Goal: Complete application form

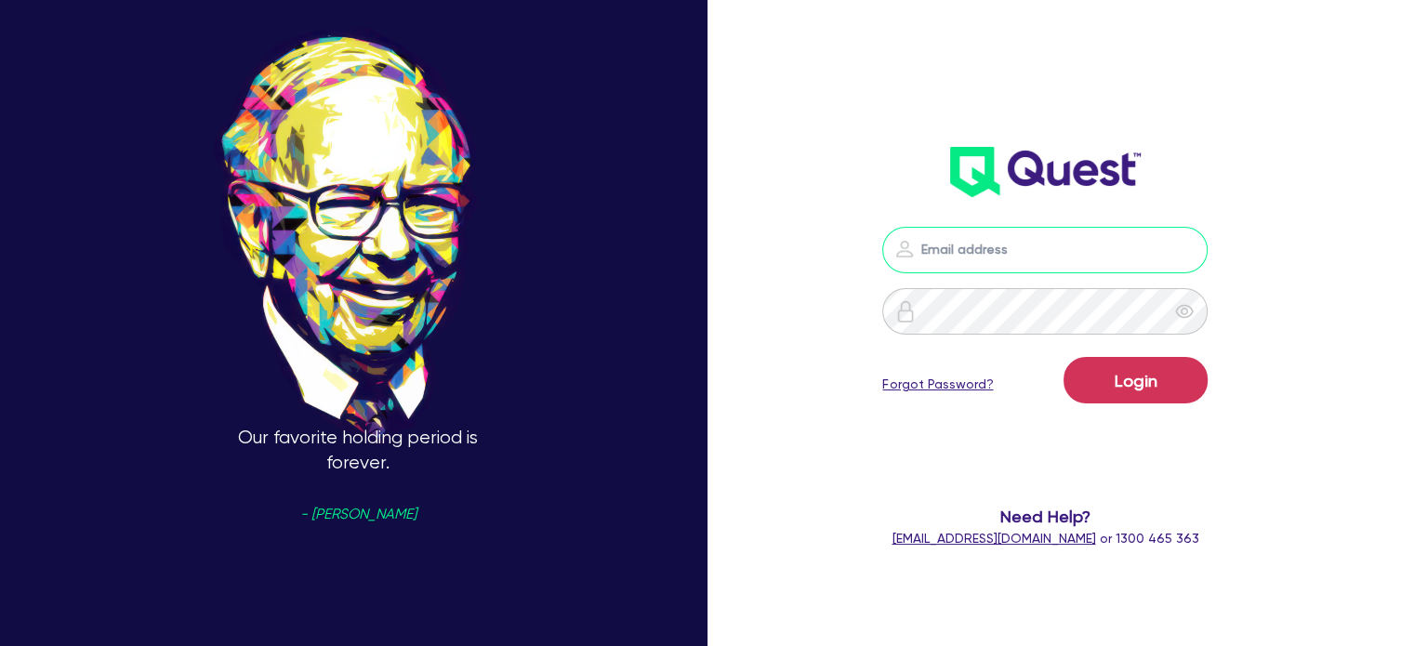
click at [997, 248] on input "email" at bounding box center [1045, 250] width 325 height 46
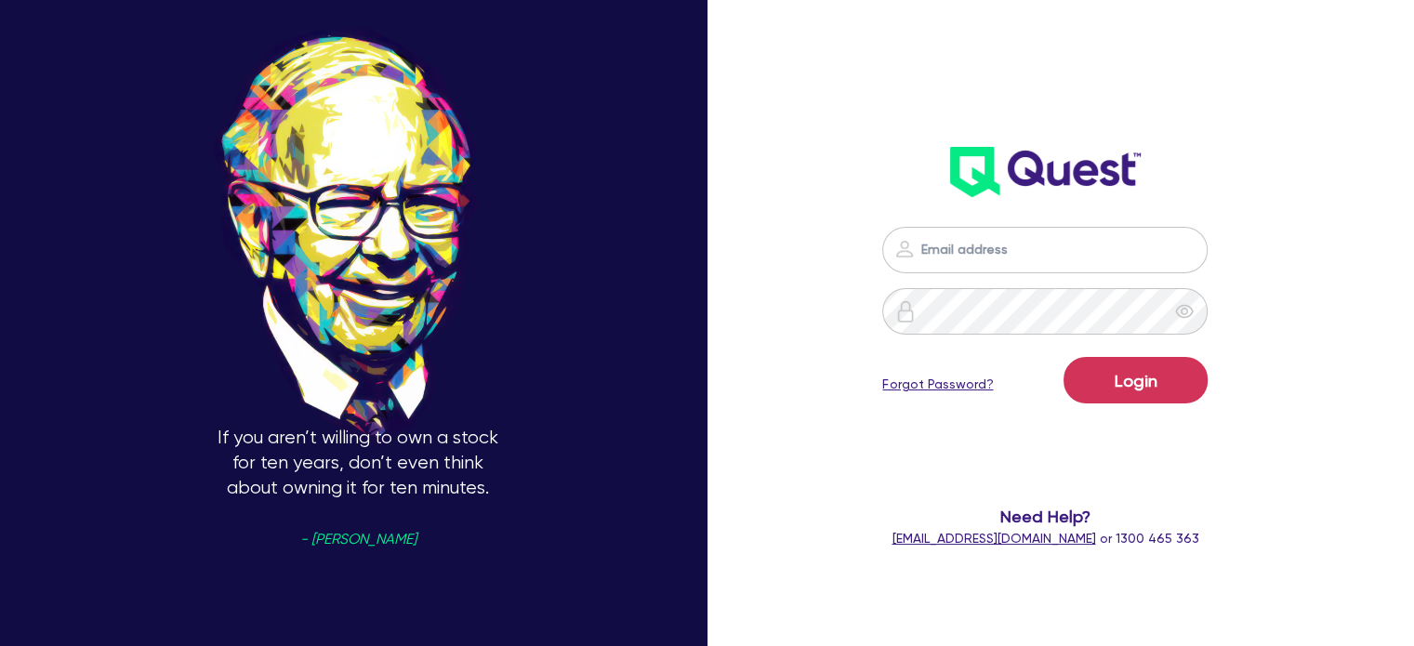
click at [786, 206] on div "If you aren’t willing to own a stock for ten years, don’t even think about owni…" at bounding box center [707, 324] width 1414 height 830
click at [988, 249] on input "email" at bounding box center [1045, 250] width 325 height 46
type input "[EMAIL_ADDRESS][PERSON_NAME][DOMAIN_NAME]"
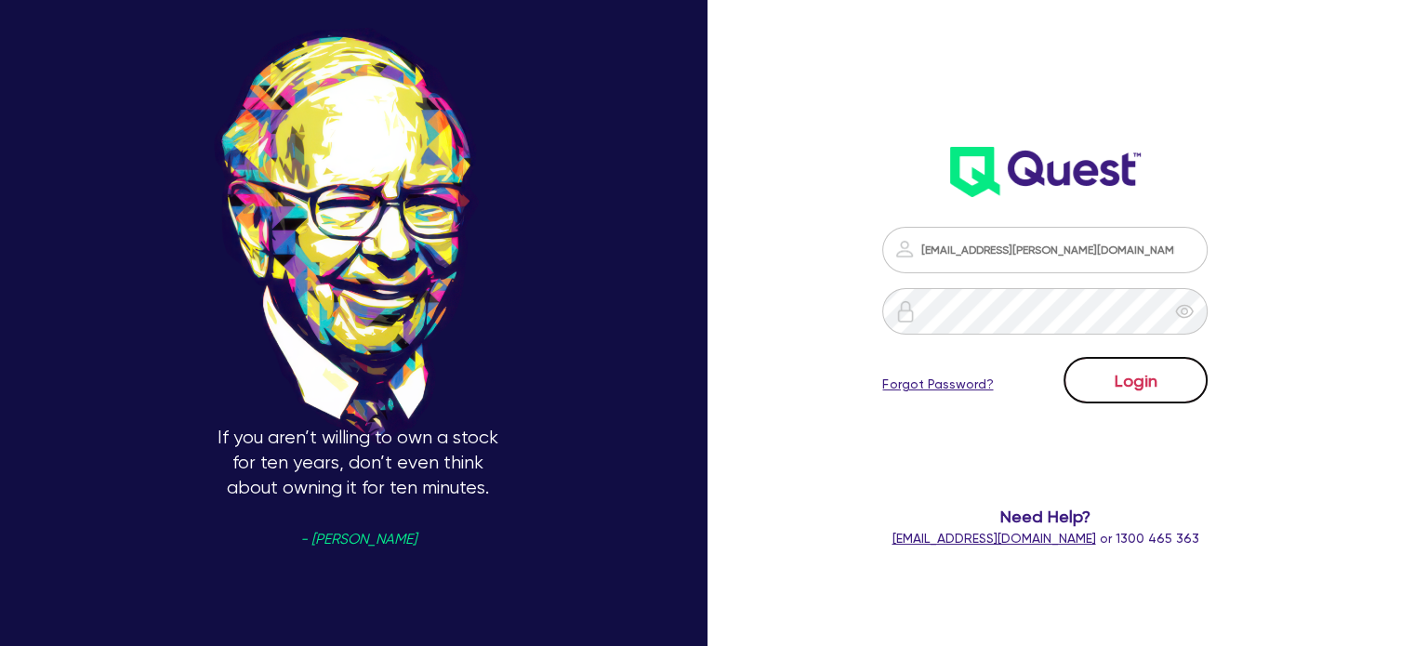
click at [1108, 372] on button "Login" at bounding box center [1136, 380] width 144 height 46
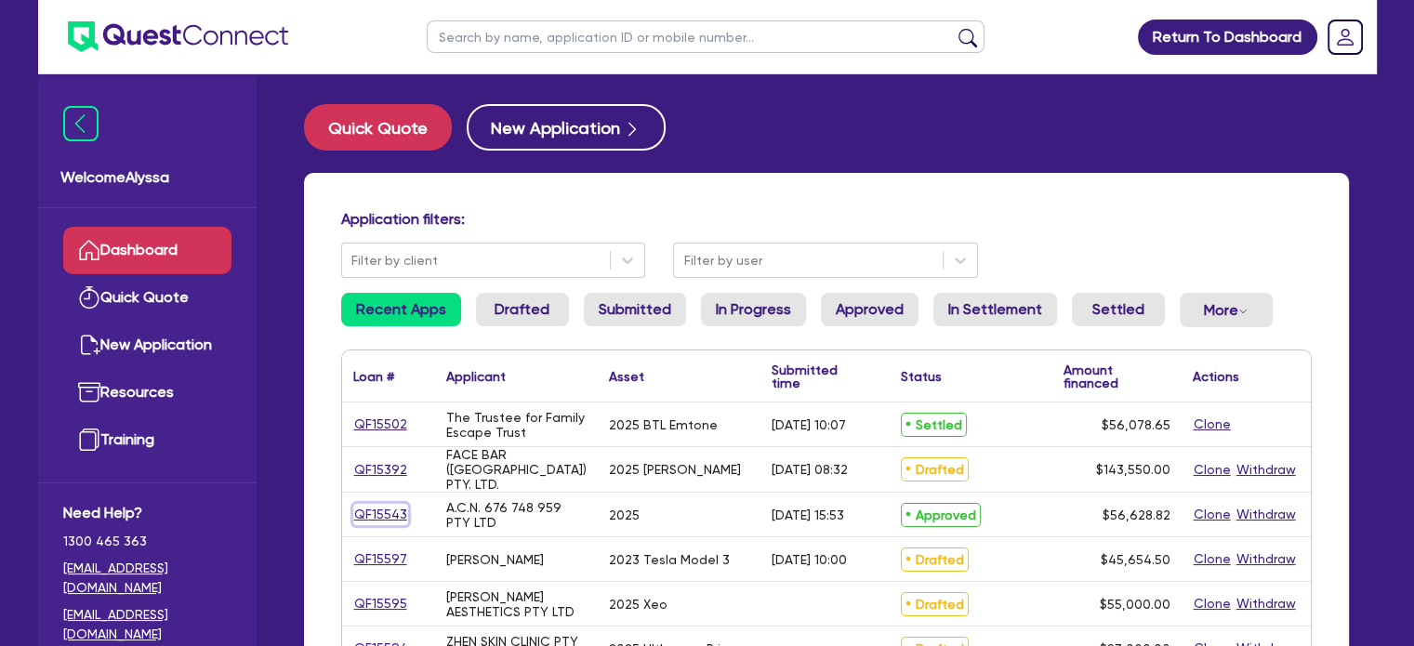
click at [367, 508] on link "QF15543" at bounding box center [380, 514] width 55 height 21
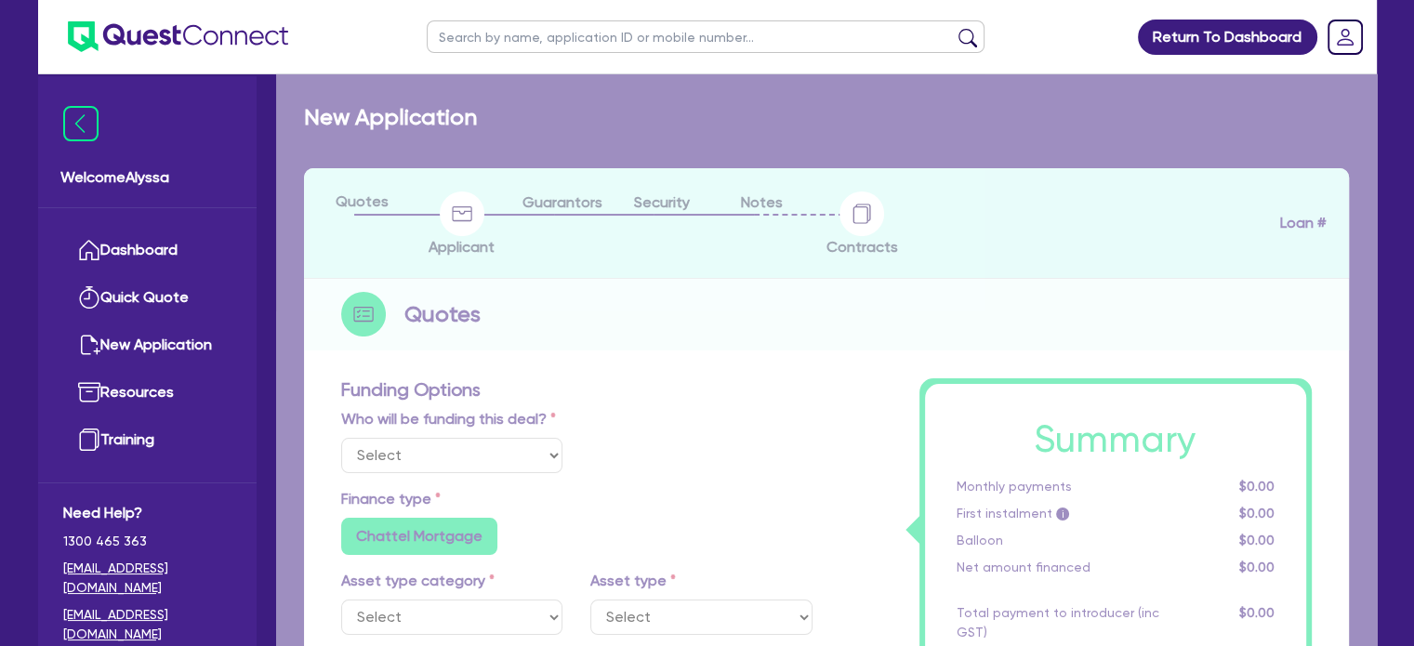
select select "Quest Finance - Own Book"
select select "TERTIARY_ASSETS"
type input "2025"
type input "113,257.64"
type input "56,628.82"
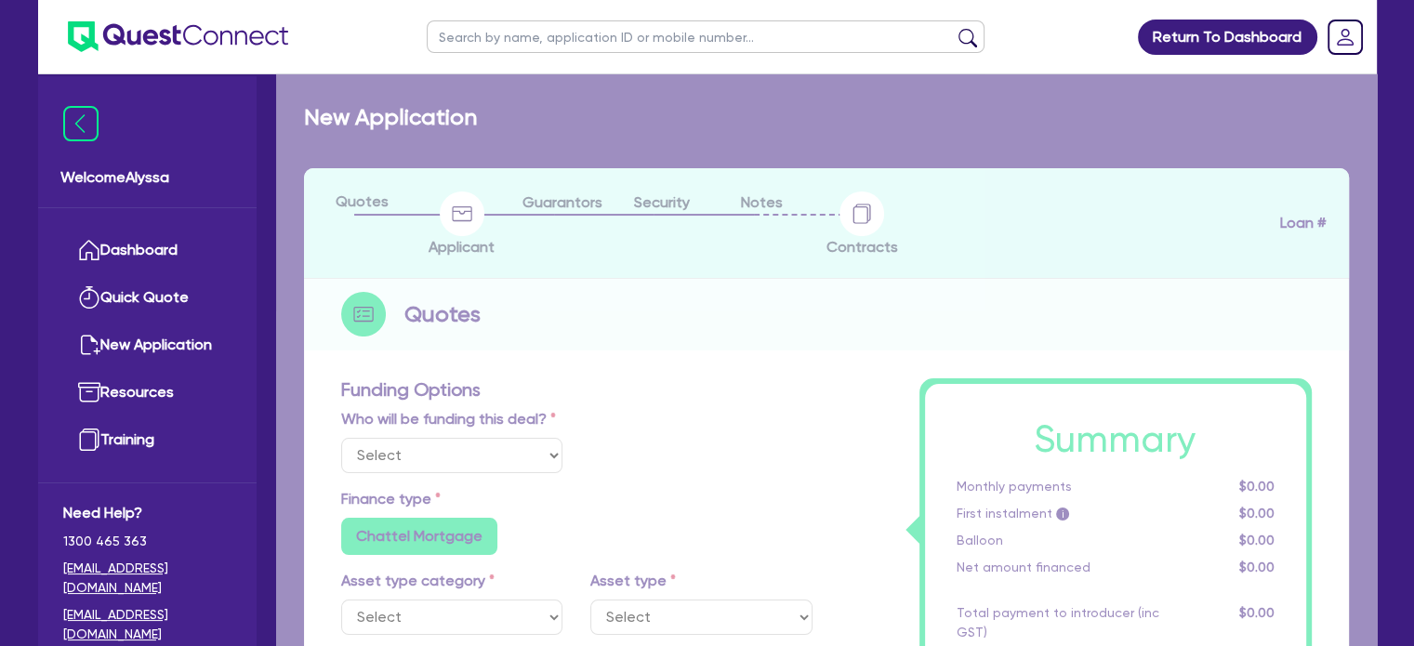
type input "6"
type input "3,397.73"
type input "17.95"
radio input "false"
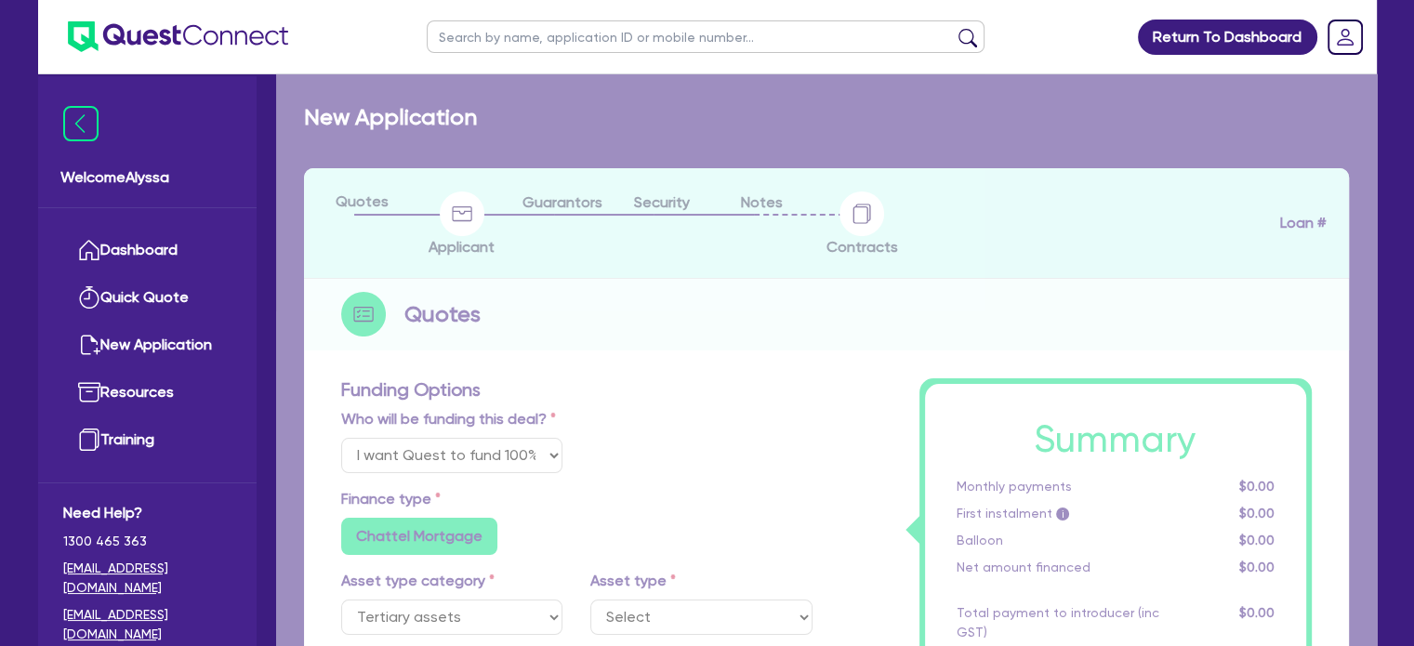
select select "BEAUTY_EQUIPMENT"
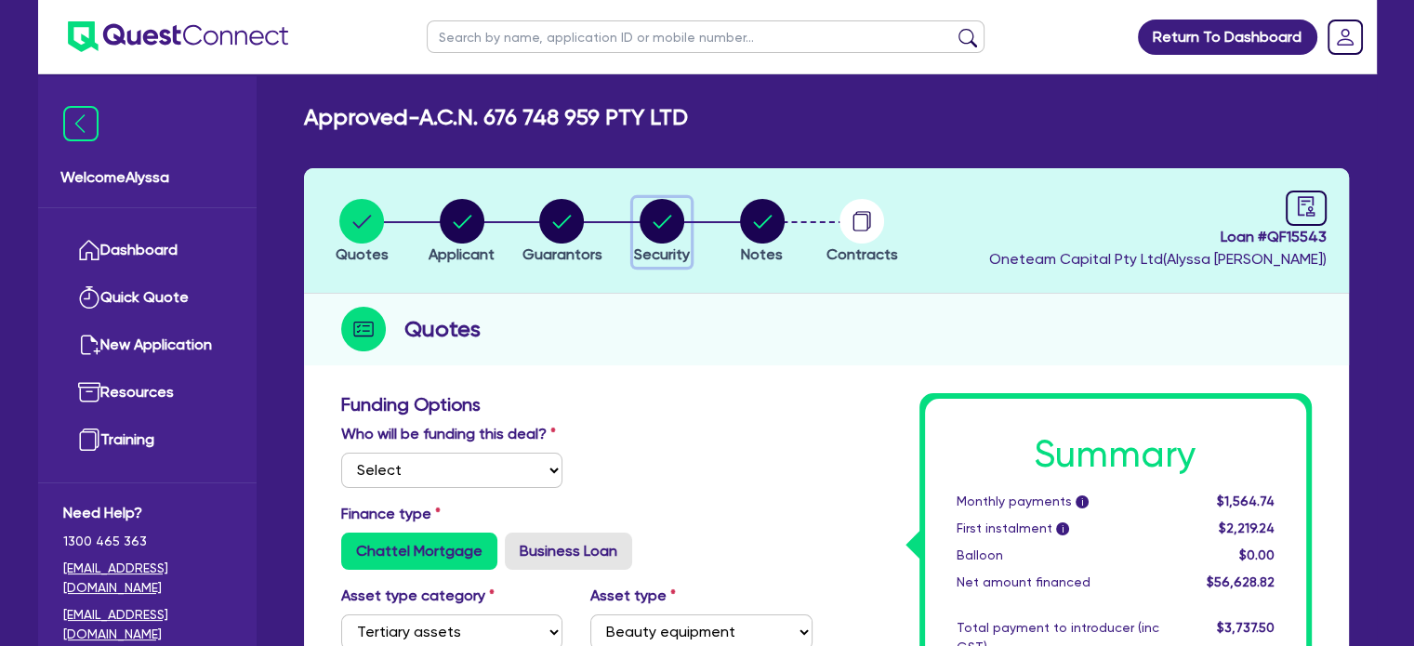
click at [658, 211] on circle "button" at bounding box center [662, 221] width 45 height 45
select select "TERTIARY_ASSETS"
select select "BEAUTY_EQUIPMENT"
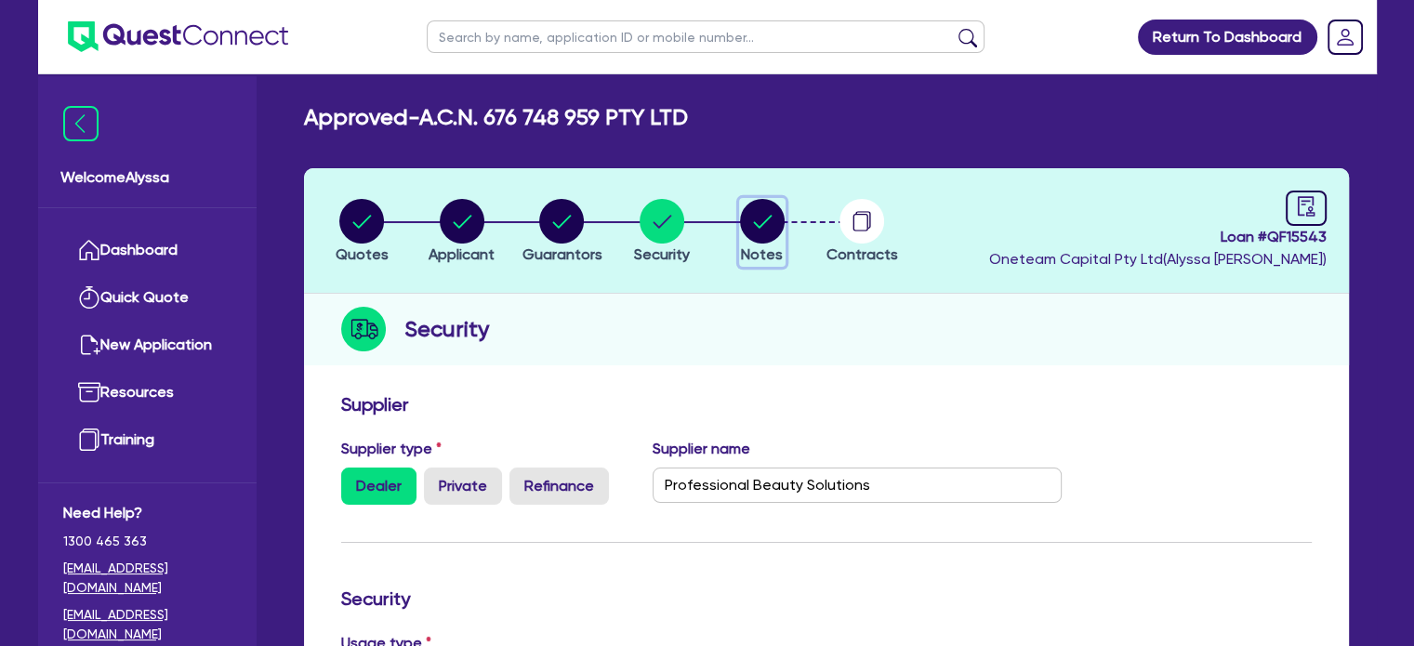
click at [772, 219] on circle "button" at bounding box center [762, 221] width 45 height 45
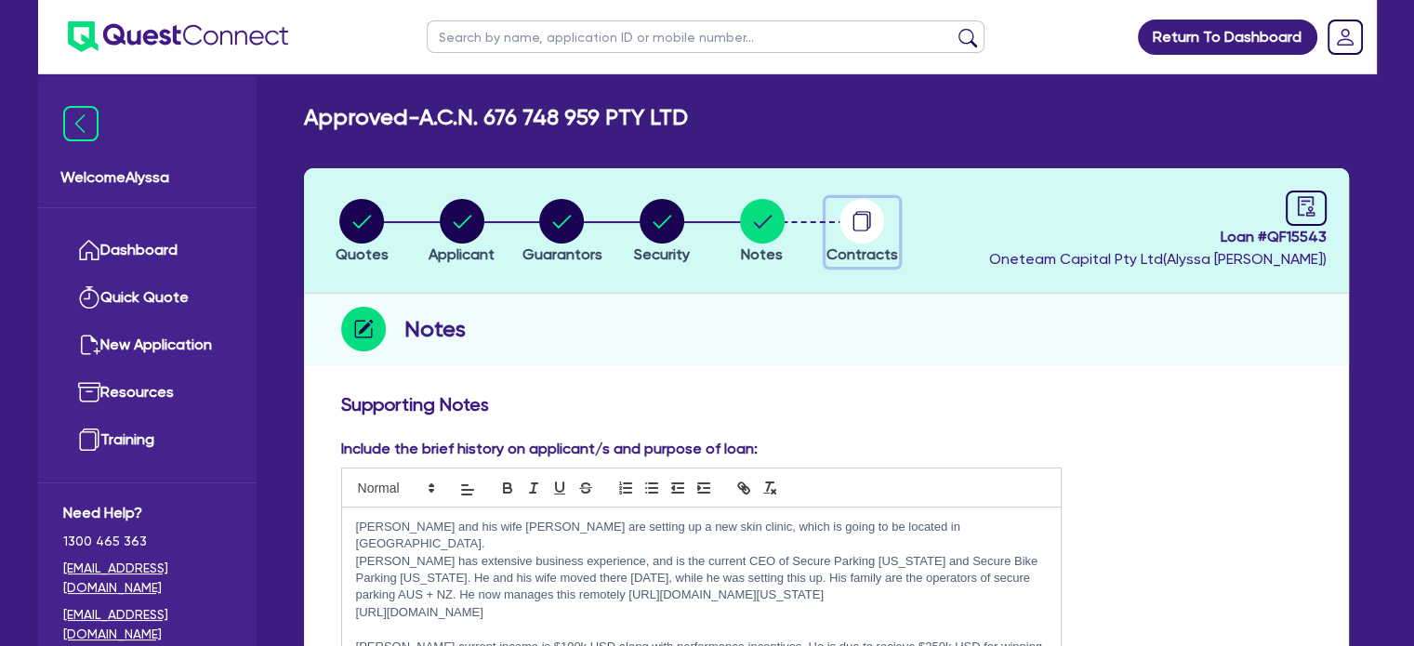
click at [854, 210] on circle "button" at bounding box center [862, 221] width 45 height 45
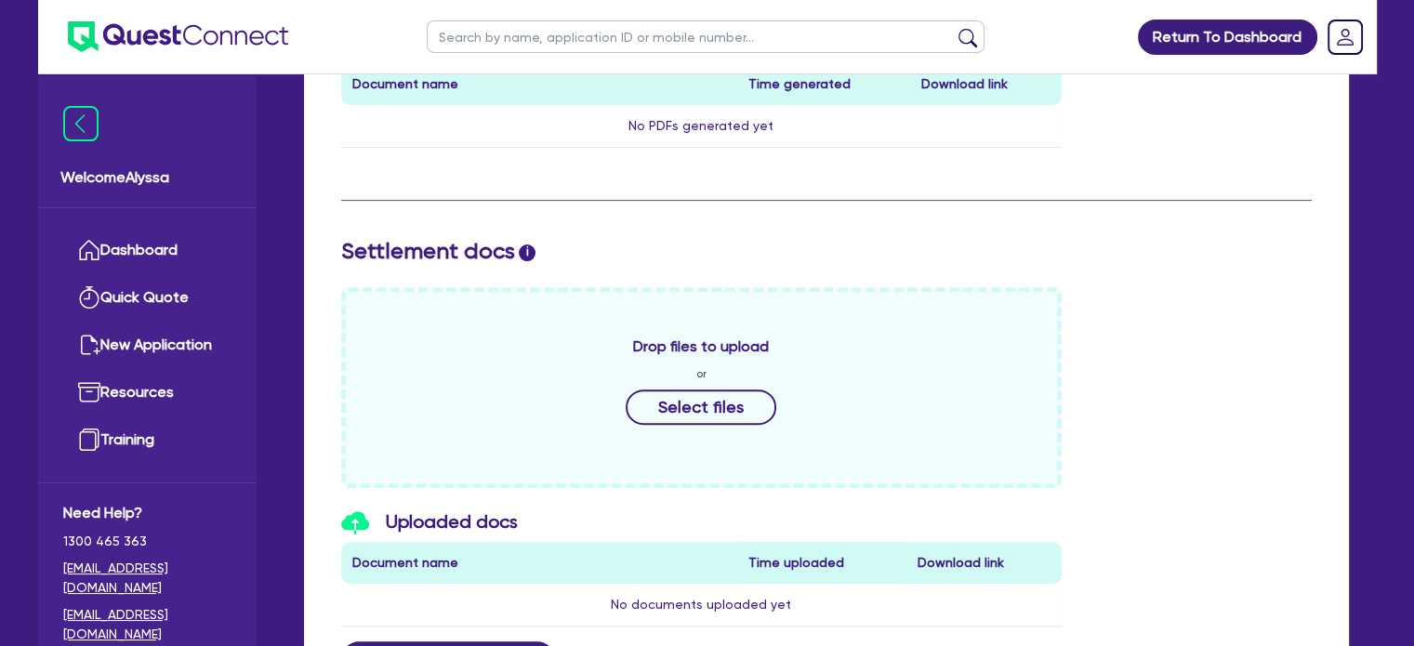
scroll to position [764, 0]
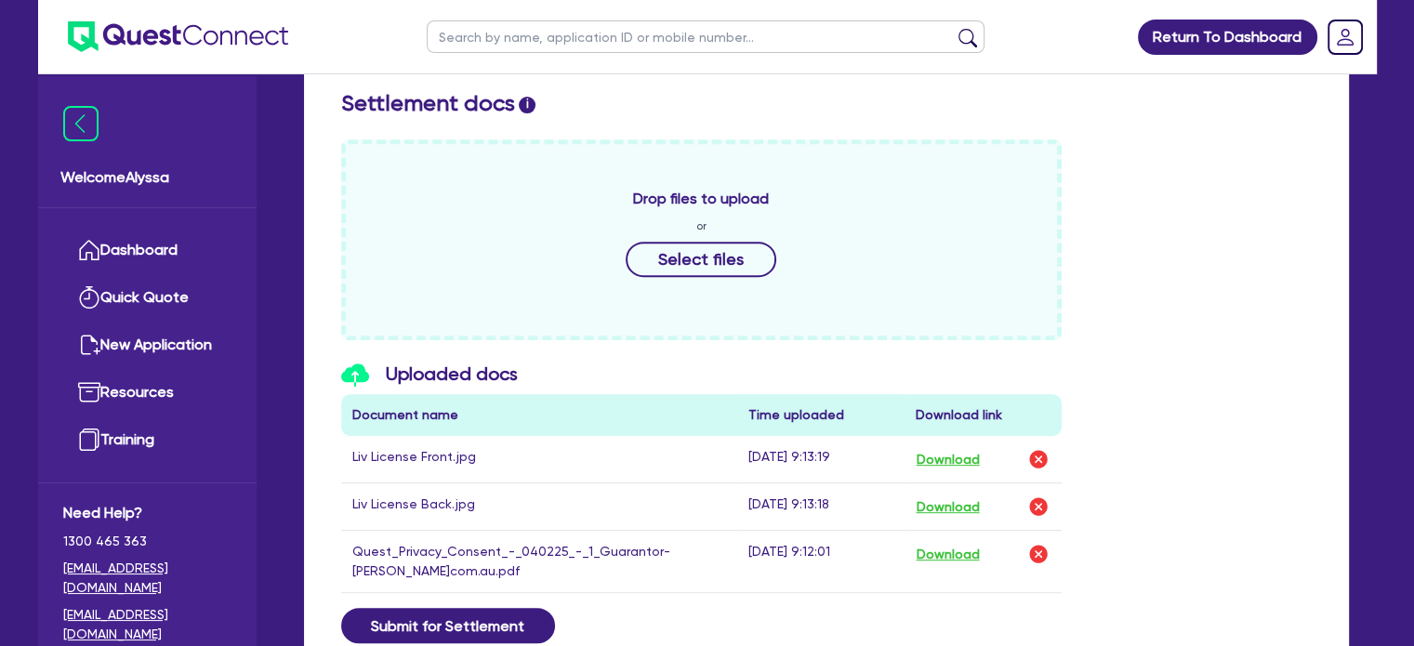
click at [1104, 498] on div "Uploaded docs Document name Time uploaded Download link Liv License Front.jpg […" at bounding box center [826, 486] width 999 height 246
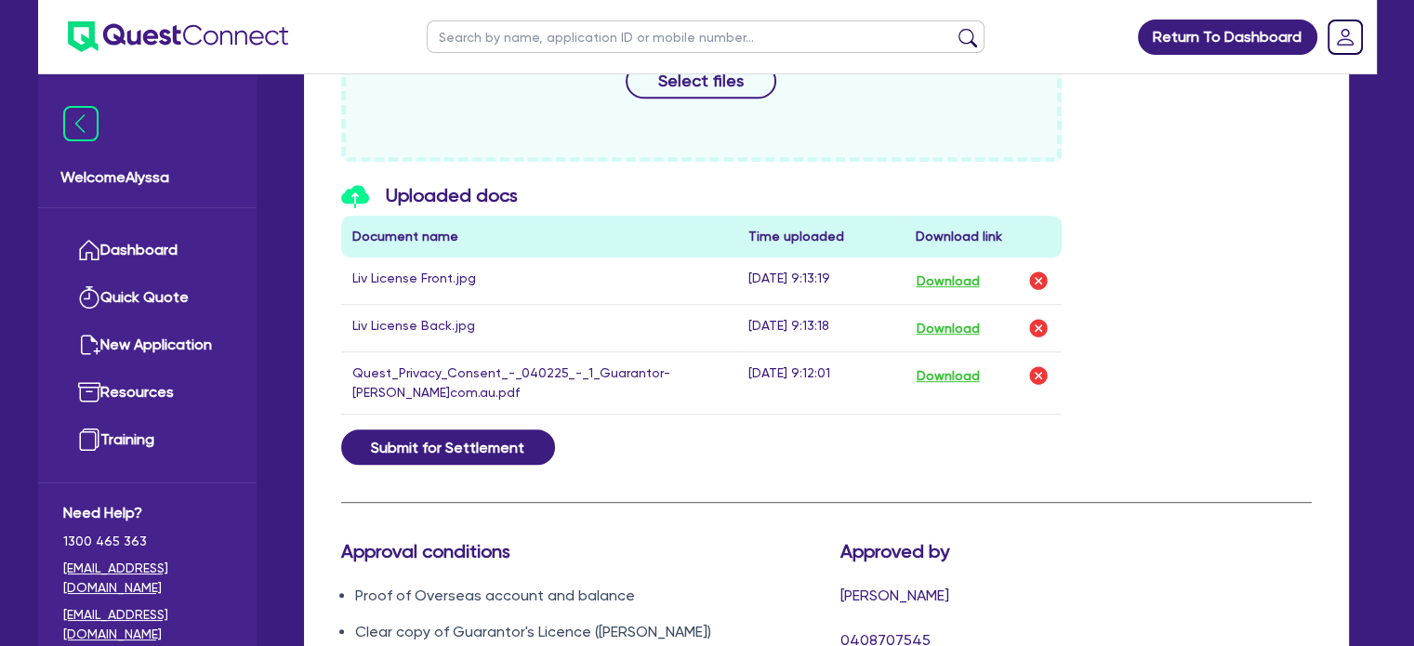
click at [674, 97] on div "Drop files to upload or Select files" at bounding box center [702, 61] width 722 height 201
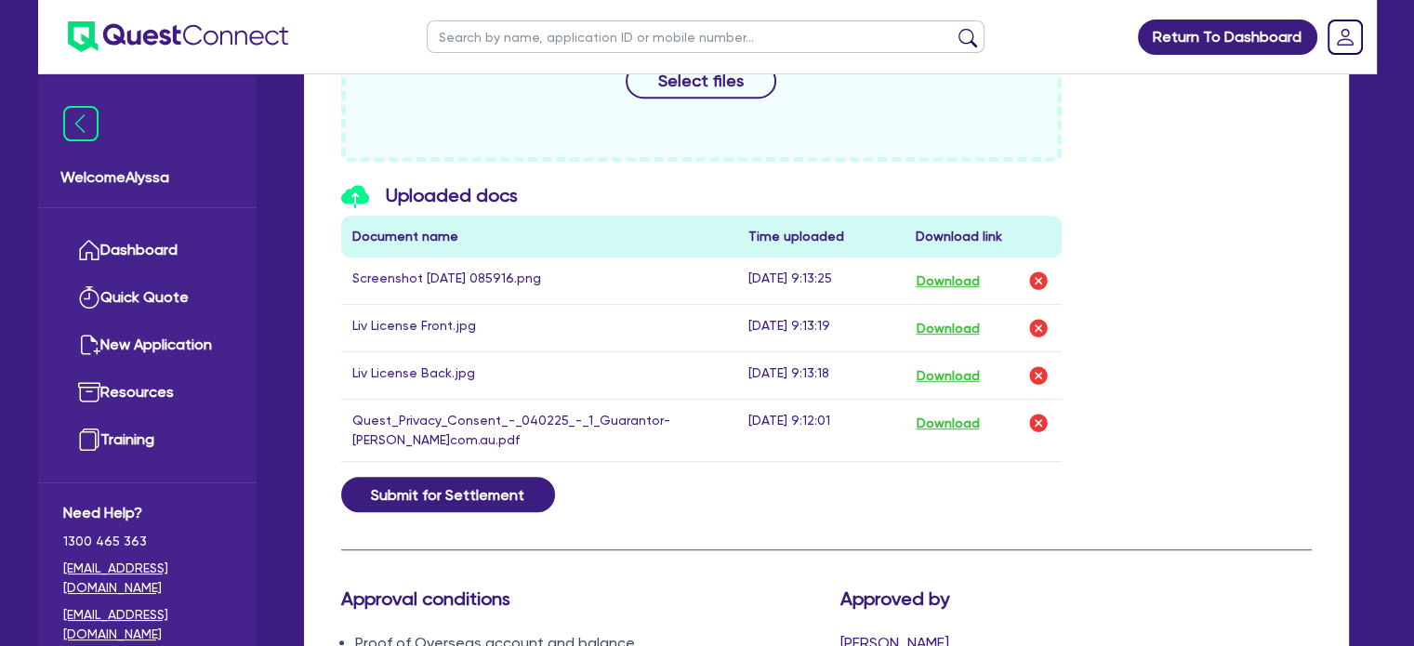
click at [1137, 250] on div "Uploaded docs Document name Time uploaded Download link Screenshot [DATE] 08591…" at bounding box center [826, 331] width 999 height 294
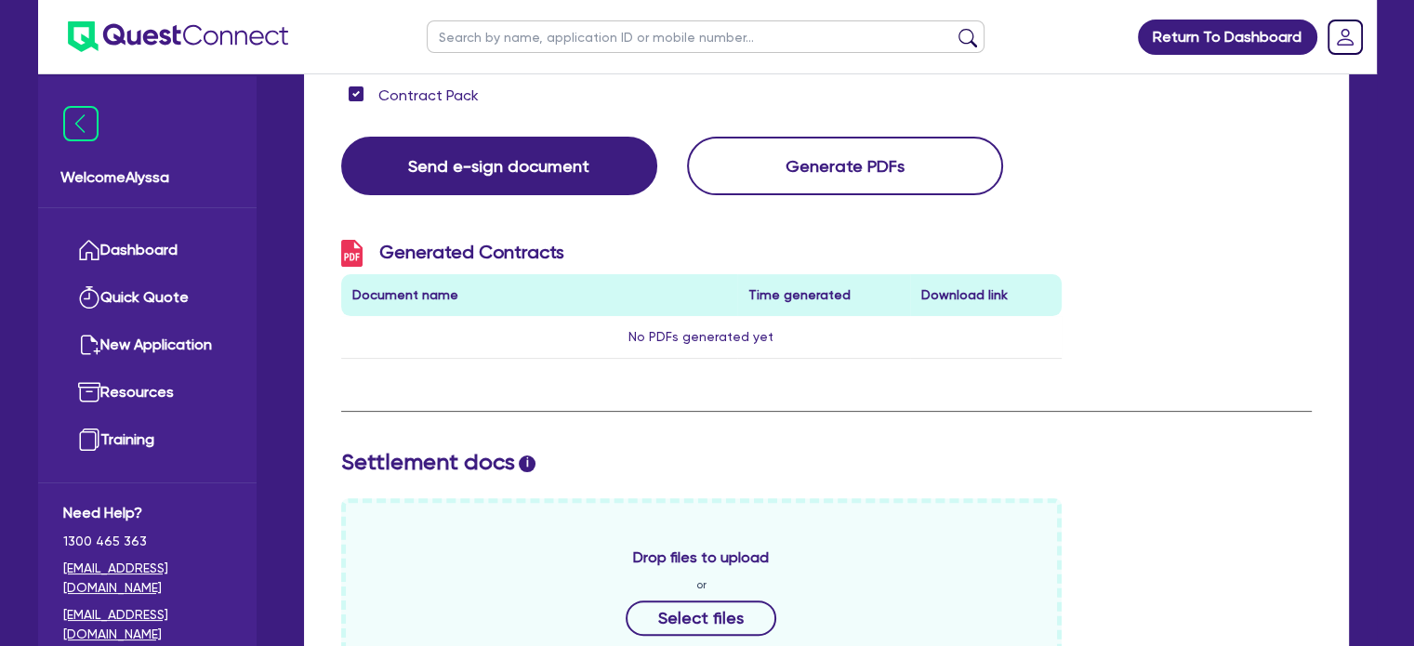
scroll to position [0, 0]
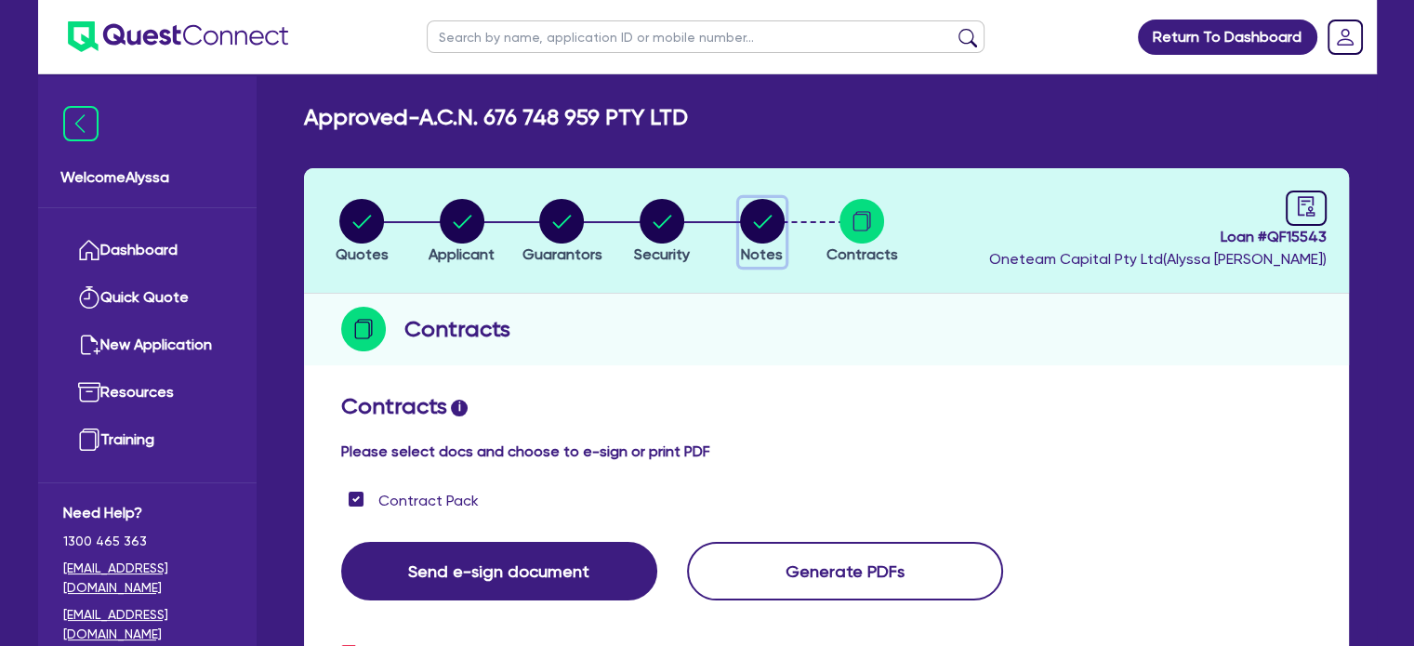
click at [765, 220] on icon "button" at bounding box center [762, 221] width 19 height 13
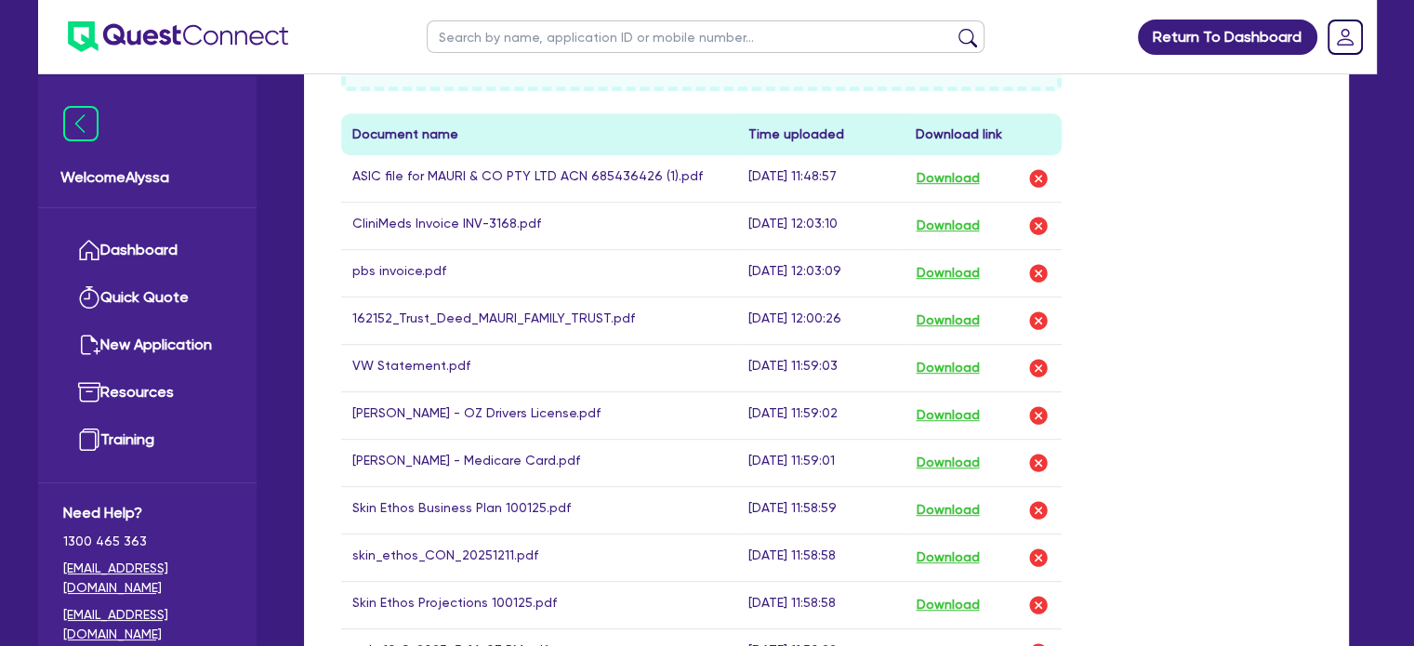
scroll to position [949, 0]
